Goal: Navigation & Orientation: Find specific page/section

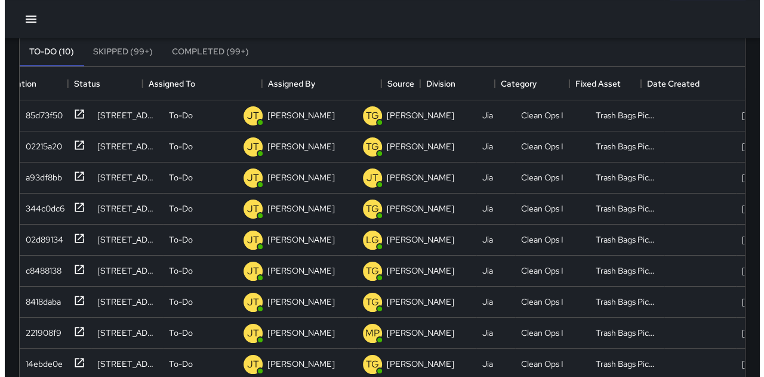
scroll to position [497, 716]
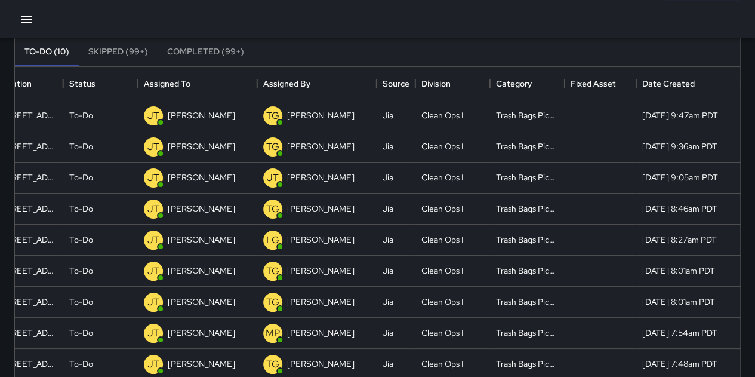
click at [24, 21] on icon "button" at bounding box center [26, 19] width 11 height 7
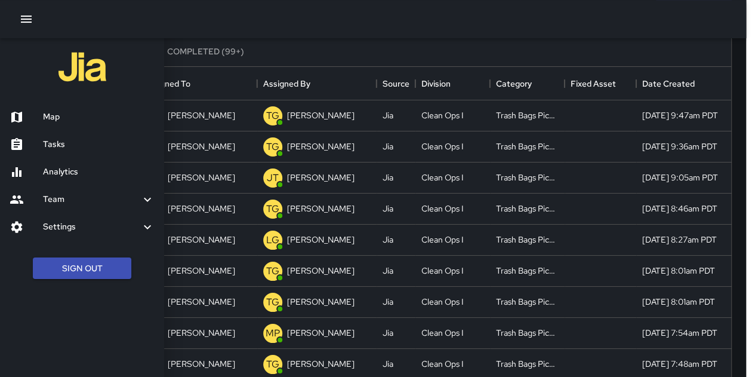
scroll to position [10, 10]
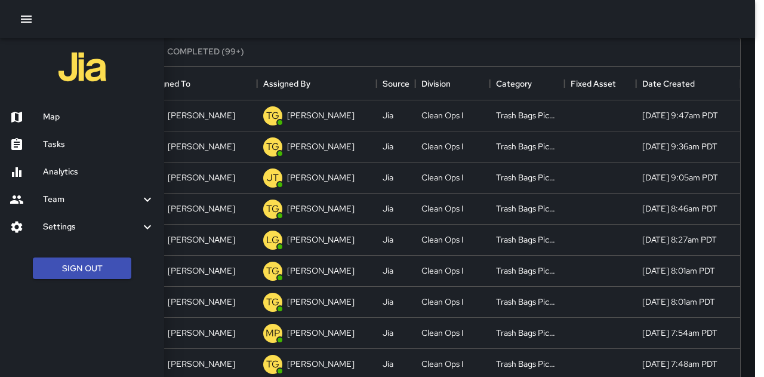
click at [69, 114] on h6 "Map" at bounding box center [99, 116] width 112 height 13
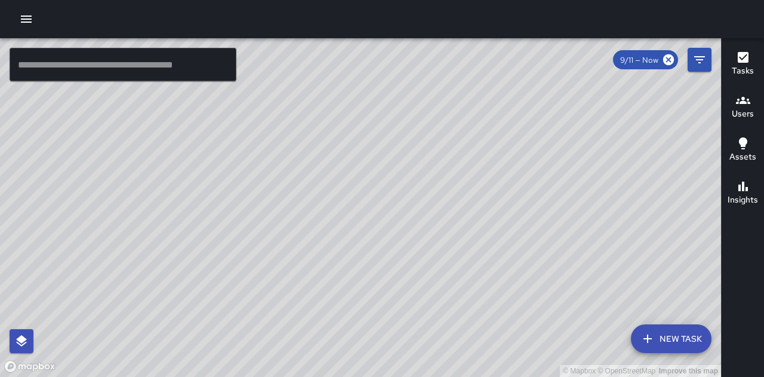
click at [24, 13] on icon "button" at bounding box center [26, 19] width 14 height 14
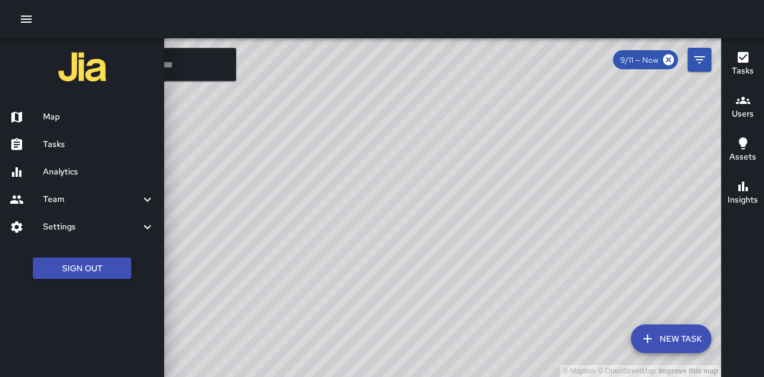
click at [55, 139] on h6 "Tasks" at bounding box center [99, 144] width 112 height 13
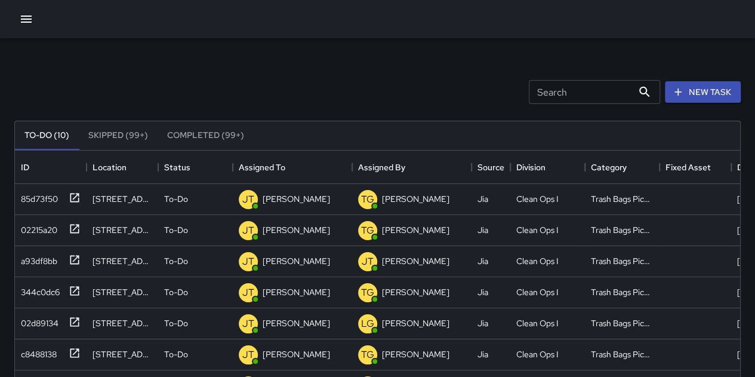
click at [29, 20] on icon "button" at bounding box center [26, 19] width 14 height 14
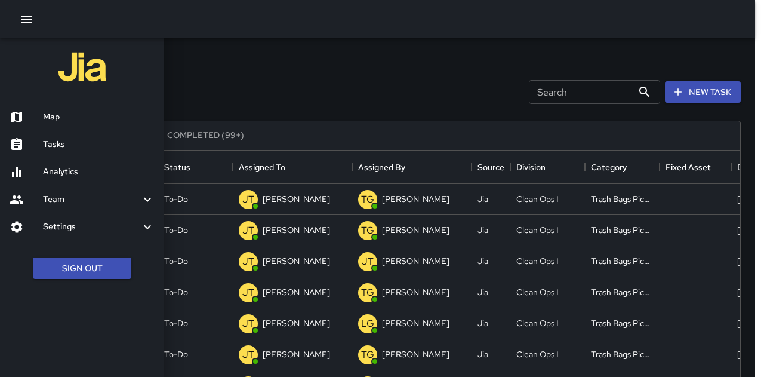
scroll to position [10, 10]
click at [61, 110] on h6 "Map" at bounding box center [99, 116] width 112 height 13
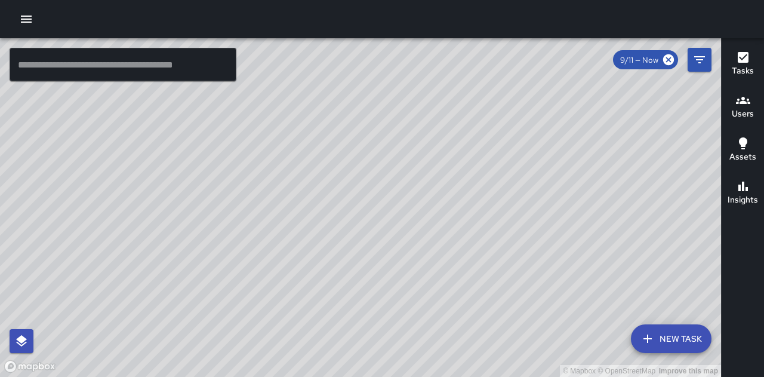
drag, startPoint x: 462, startPoint y: 263, endPoint x: 411, endPoint y: 193, distance: 86.3
click at [411, 193] on div "© Mapbox © OpenStreetMap Improve this map" at bounding box center [360, 207] width 721 height 339
drag, startPoint x: 516, startPoint y: 243, endPoint x: 480, endPoint y: 281, distance: 51.9
drag, startPoint x: 480, startPoint y: 281, endPoint x: 403, endPoint y: 295, distance: 78.3
click at [403, 295] on div "© Mapbox © OpenStreetMap Improve this map" at bounding box center [360, 207] width 721 height 339
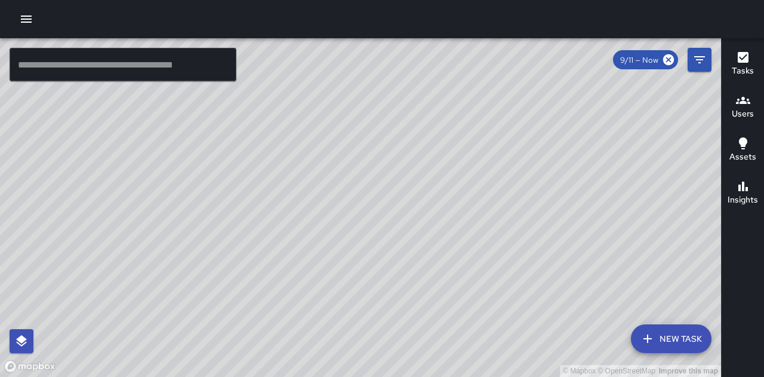
drag, startPoint x: 534, startPoint y: 247, endPoint x: 417, endPoint y: 291, distance: 125.1
click at [435, 298] on div "© Mapbox © OpenStreetMap Improve this map" at bounding box center [360, 207] width 721 height 339
drag, startPoint x: 381, startPoint y: 245, endPoint x: 409, endPoint y: 291, distance: 53.5
click at [409, 291] on div "© Mapbox © OpenStreetMap Improve this map" at bounding box center [360, 207] width 721 height 339
drag, startPoint x: 433, startPoint y: 269, endPoint x: 427, endPoint y: 194, distance: 75.5
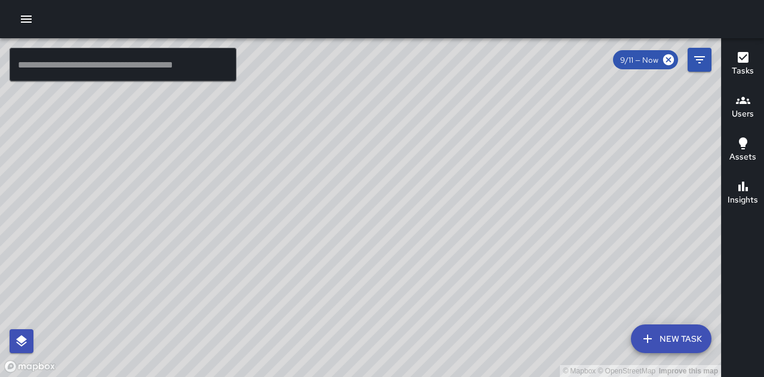
click at [427, 194] on div "© Mapbox © OpenStreetMap Improve this map" at bounding box center [360, 207] width 721 height 339
drag, startPoint x: 427, startPoint y: 194, endPoint x: 420, endPoint y: 213, distance: 20.4
click at [420, 213] on div "© Mapbox © OpenStreetMap Improve this map" at bounding box center [360, 207] width 721 height 339
drag, startPoint x: 519, startPoint y: 264, endPoint x: 525, endPoint y: 299, distance: 35.1
drag, startPoint x: 525, startPoint y: 299, endPoint x: 444, endPoint y: 288, distance: 82.0
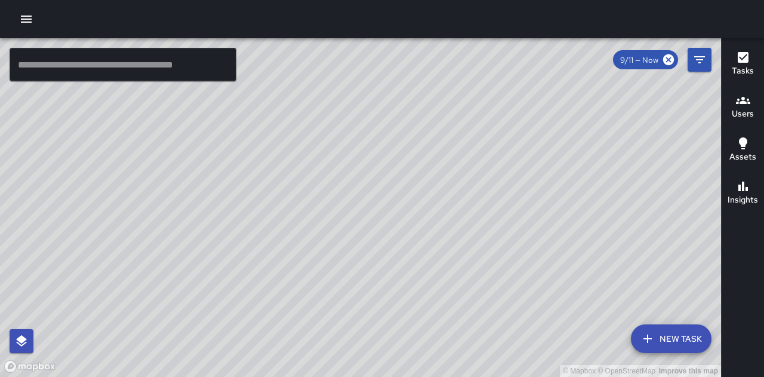
click at [448, 294] on div "© Mapbox © OpenStreetMap Improve this map" at bounding box center [360, 207] width 721 height 339
